Goal: Information Seeking & Learning: Understand process/instructions

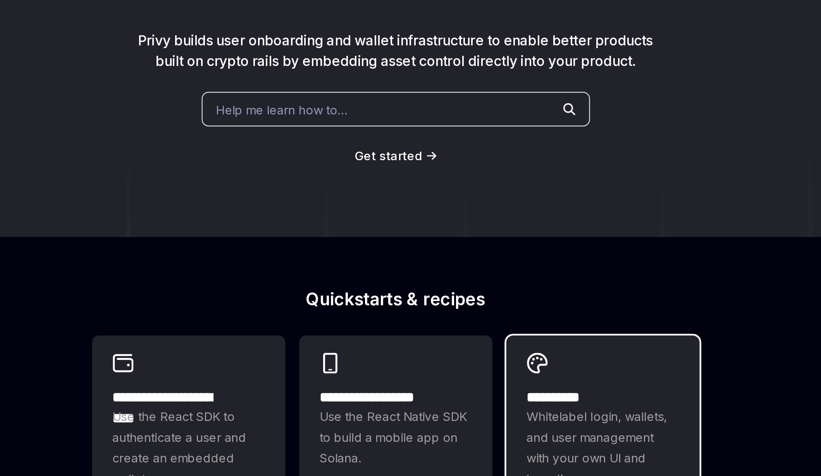
click at [470, 288] on h2 "**********" at bounding box center [495, 291] width 51 height 7
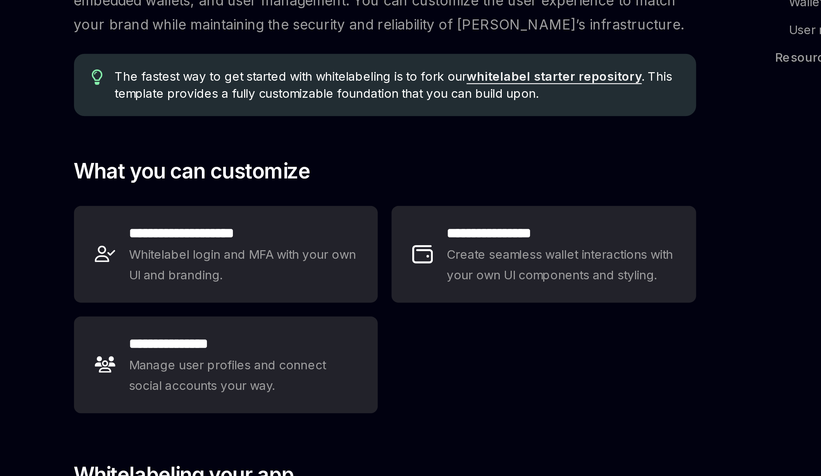
type textarea "*"
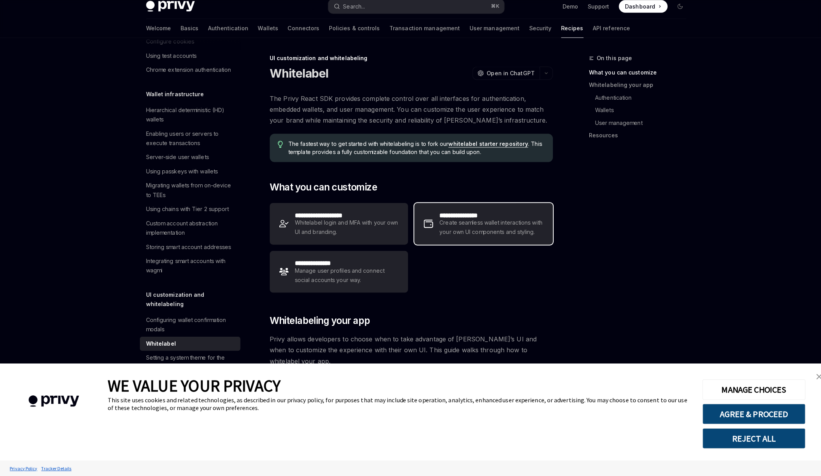
scroll to position [4, 0]
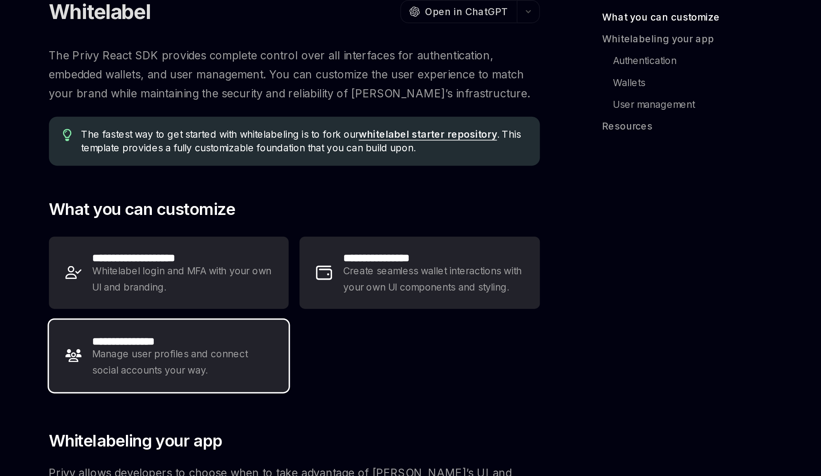
click at [373, 264] on span "Manage user profiles and connect social accounts your way." at bounding box center [342, 273] width 102 height 19
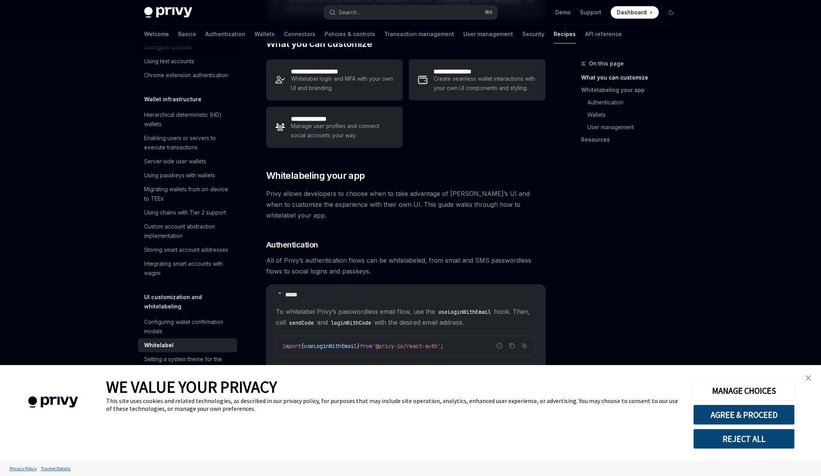
scroll to position [137, 0]
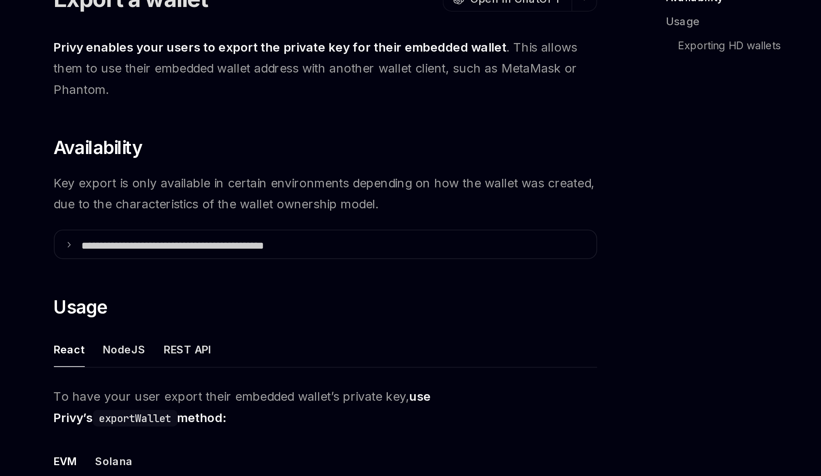
type textarea "*"
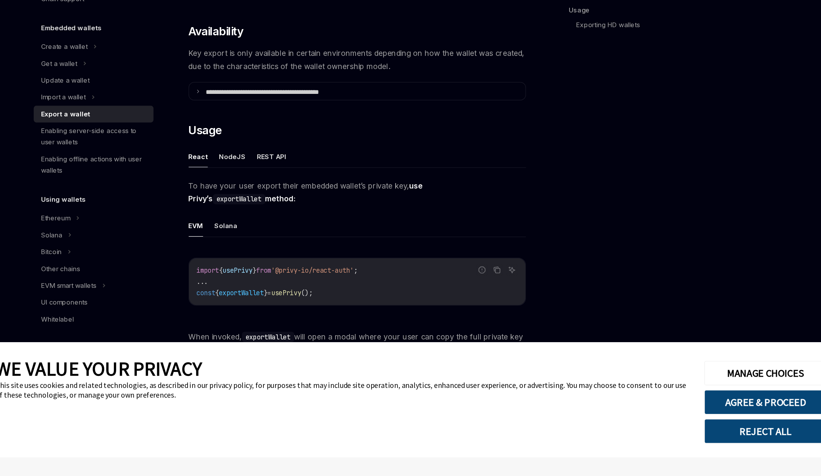
scroll to position [47, 0]
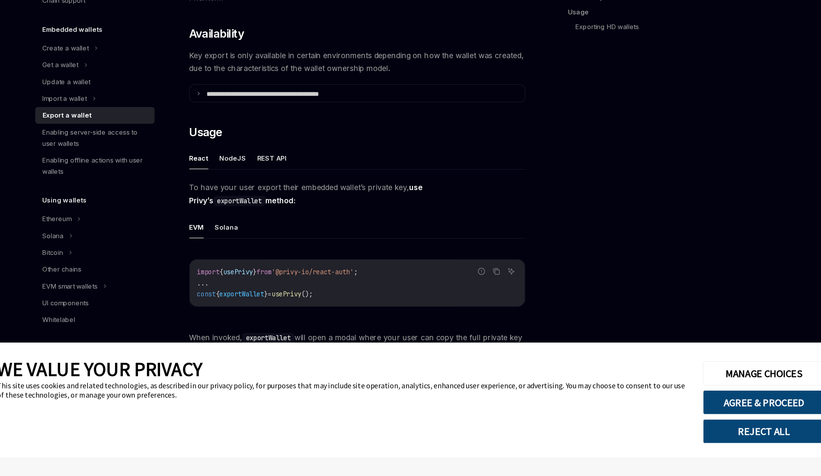
click at [752, 439] on button "REJECT ALL" at bounding box center [744, 438] width 102 height 20
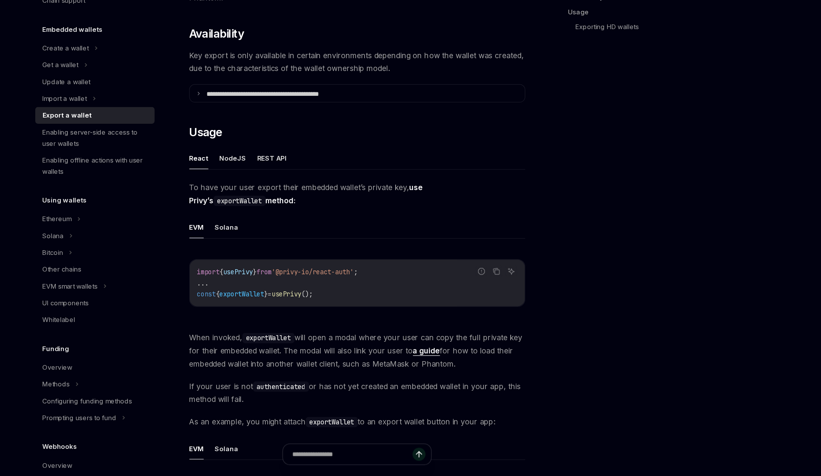
scroll to position [47, 0]
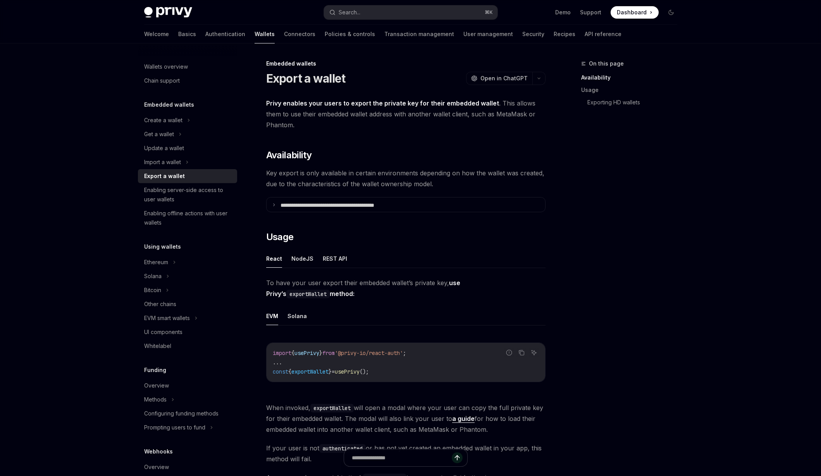
scroll to position [47, 0]
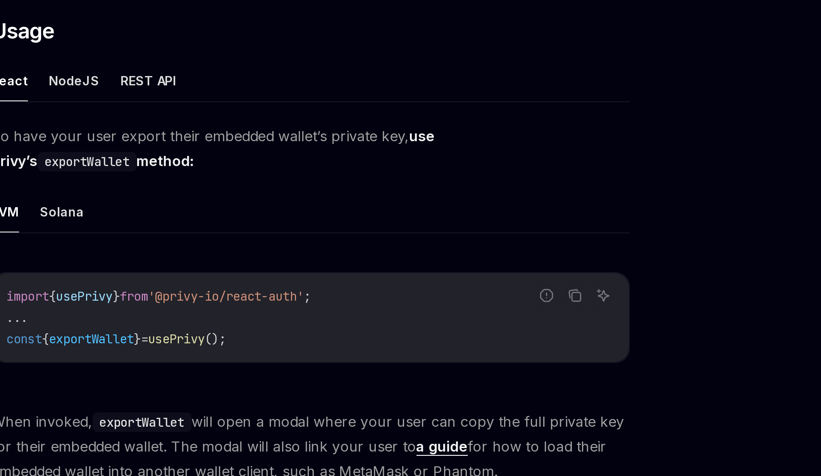
click at [375, 355] on span "When invoked, exportWallet will open a modal where your user can copy the full …" at bounding box center [405, 371] width 279 height 33
click at [412, 355] on span "When invoked, exportWallet will open a modal where your user can copy the full …" at bounding box center [405, 371] width 279 height 33
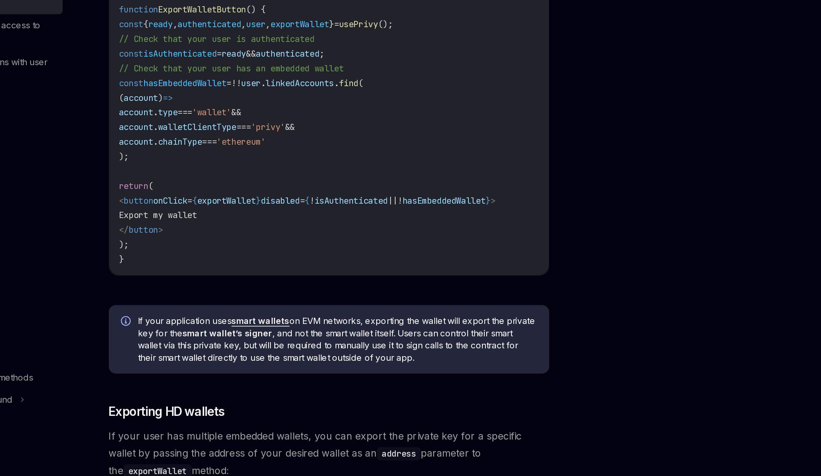
scroll to position [375, 0]
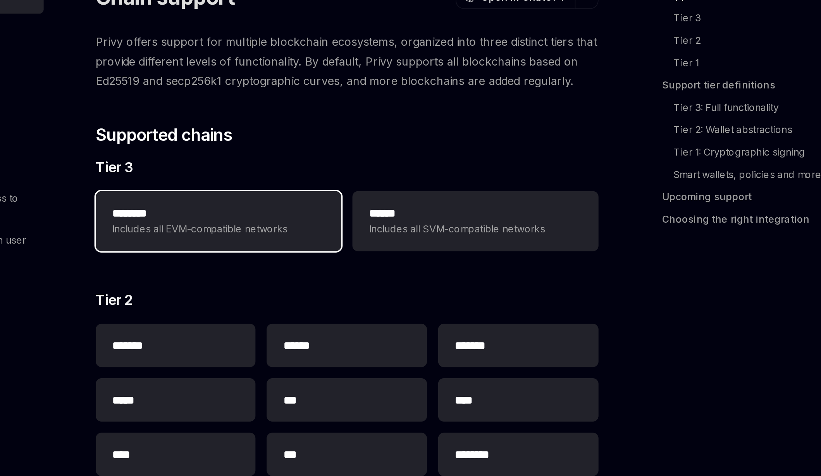
click at [364, 194] on h2 "********" at bounding box center [320, 197] width 88 height 7
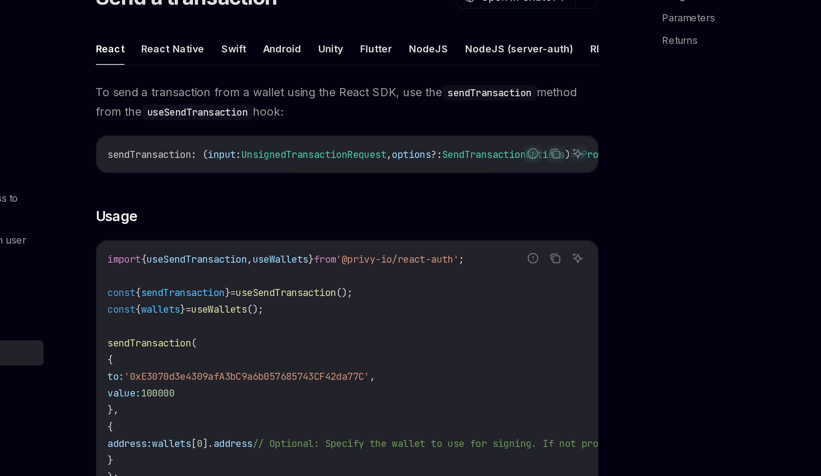
type textarea "*"
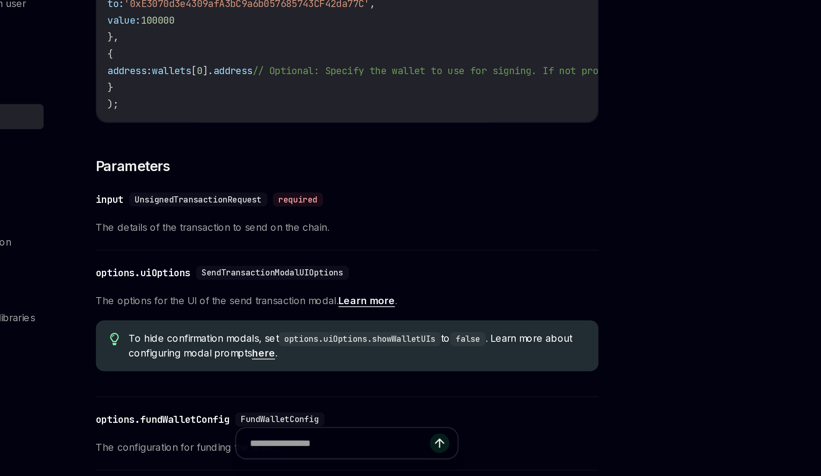
scroll to position [75, 0]
